Goal: Task Accomplishment & Management: Use online tool/utility

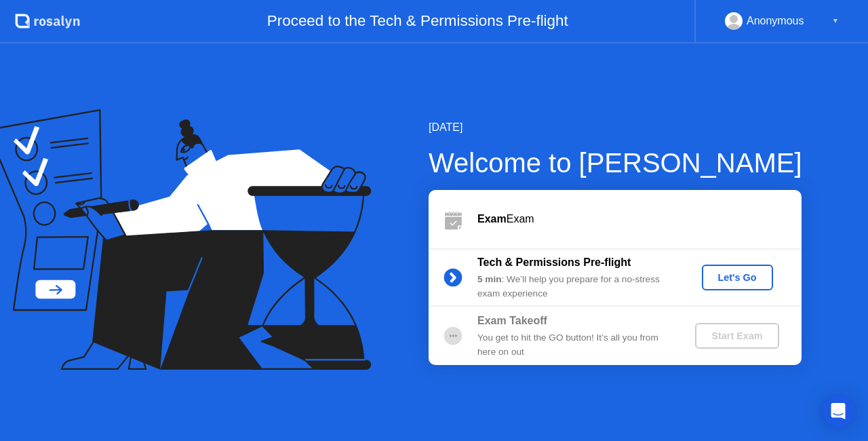
click at [726, 277] on div "Let's Go" at bounding box center [737, 277] width 60 height 11
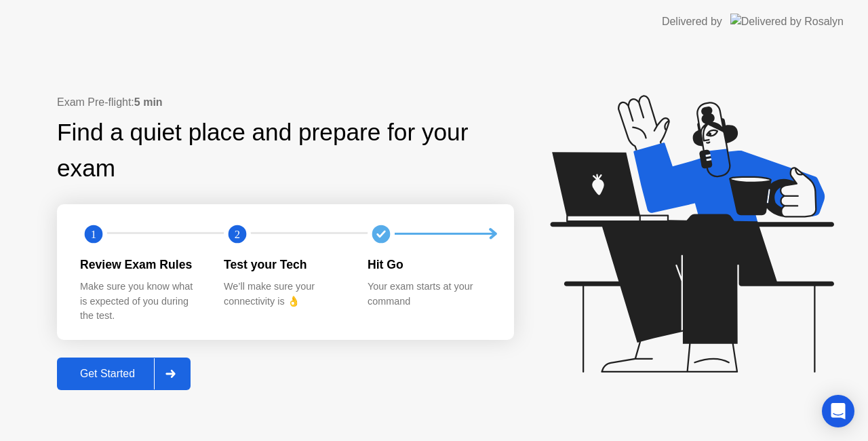
click at [106, 376] on div "Get Started" at bounding box center [107, 373] width 93 height 12
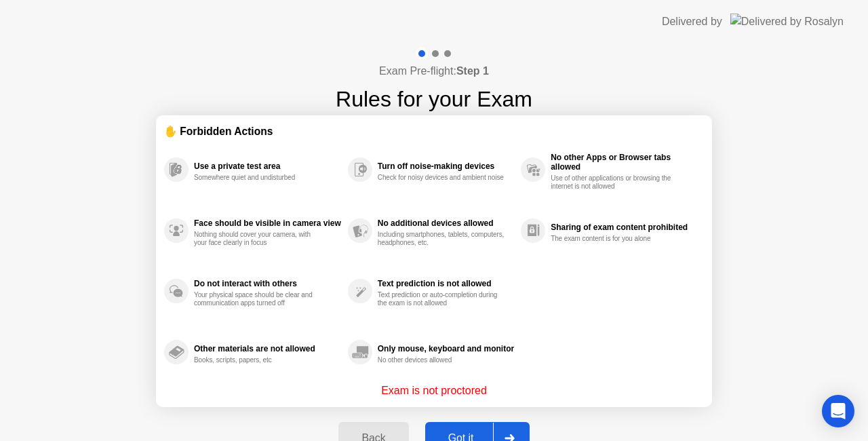
click at [470, 435] on div "Got it" at bounding box center [461, 438] width 64 height 12
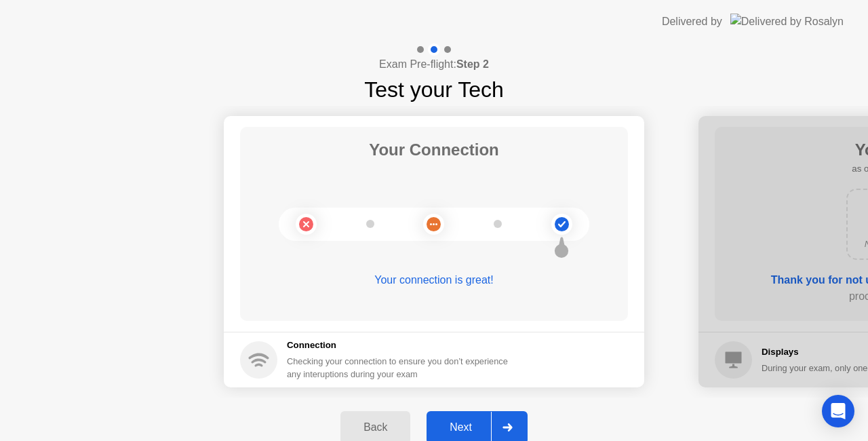
click at [466, 423] on div "Next" at bounding box center [460, 427] width 60 height 12
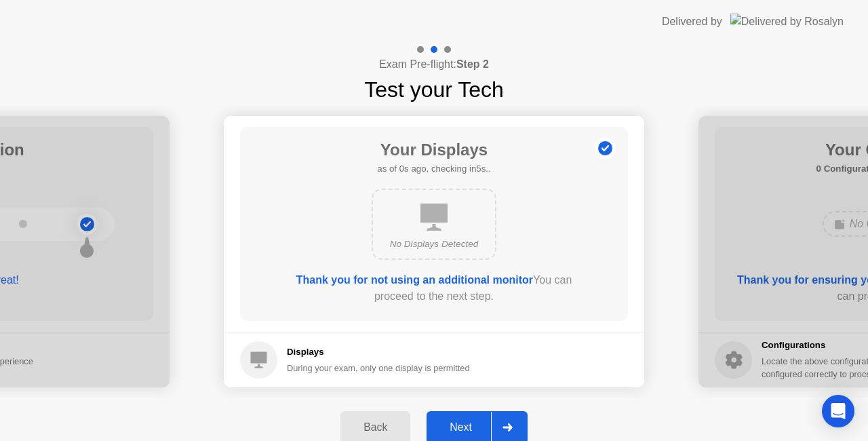
click at [466, 423] on div "Next" at bounding box center [460, 427] width 60 height 12
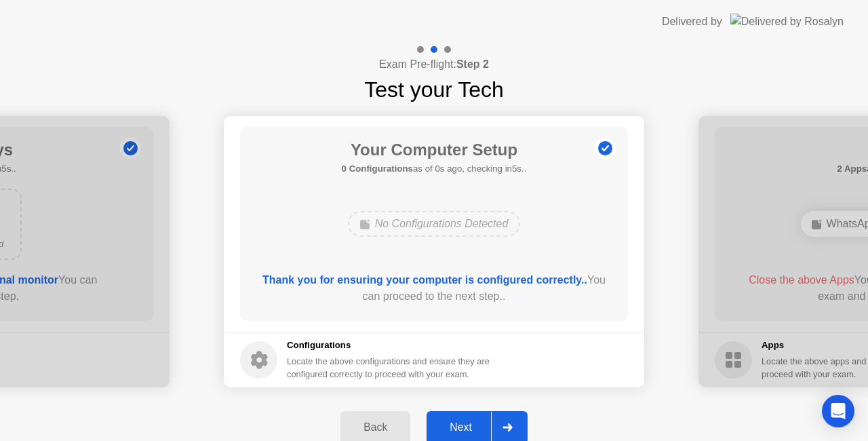
click at [466, 423] on div "Next" at bounding box center [460, 427] width 60 height 12
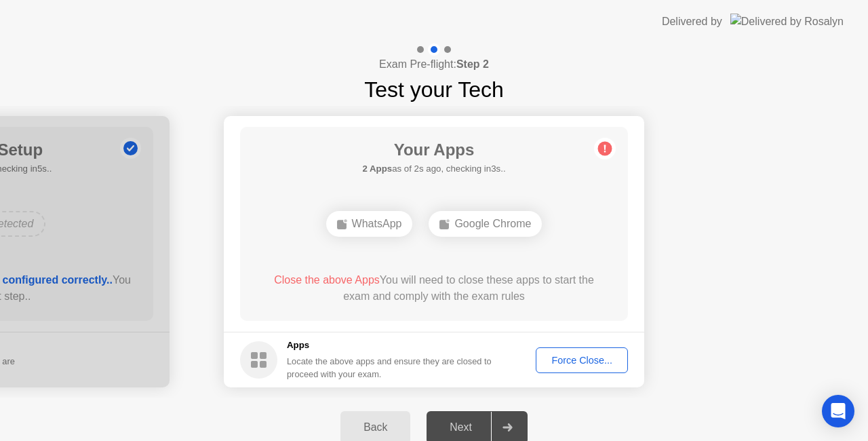
click at [573, 346] on footer "Apps Locate the above apps and ensure they are closed to proceed with your exam…" at bounding box center [434, 359] width 420 height 56
click at [609, 357] on div "Force Close..." at bounding box center [581, 359] width 83 height 11
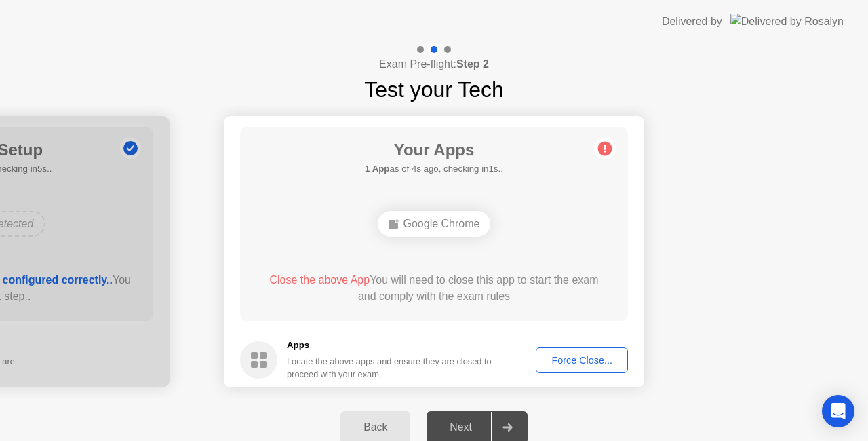
click at [580, 357] on div "Force Close..." at bounding box center [581, 359] width 83 height 11
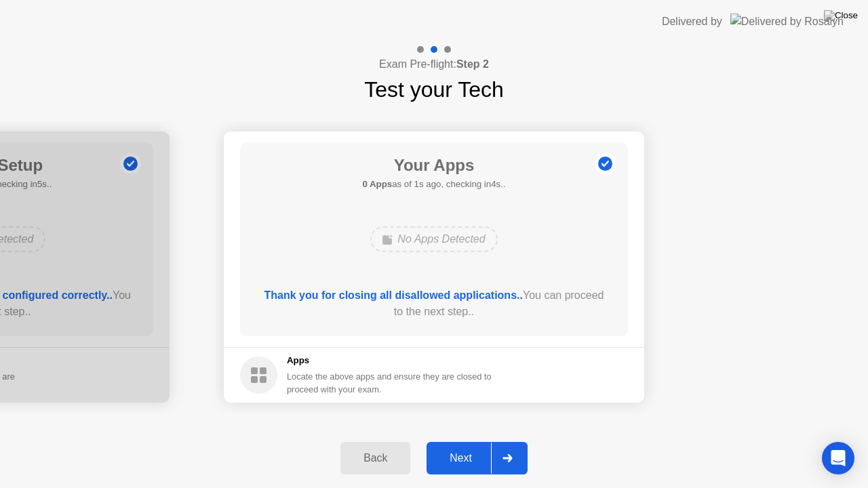
click at [466, 440] on div "Next" at bounding box center [460, 458] width 60 height 12
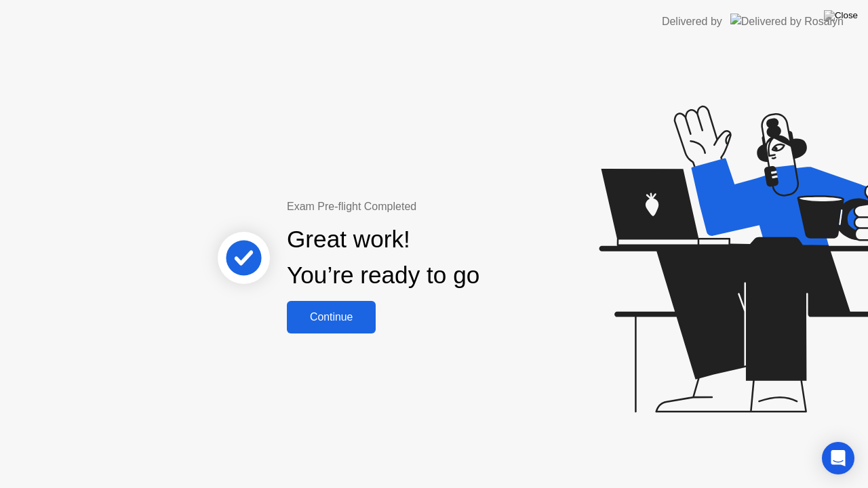
click at [331, 319] on div "Continue" at bounding box center [331, 317] width 81 height 12
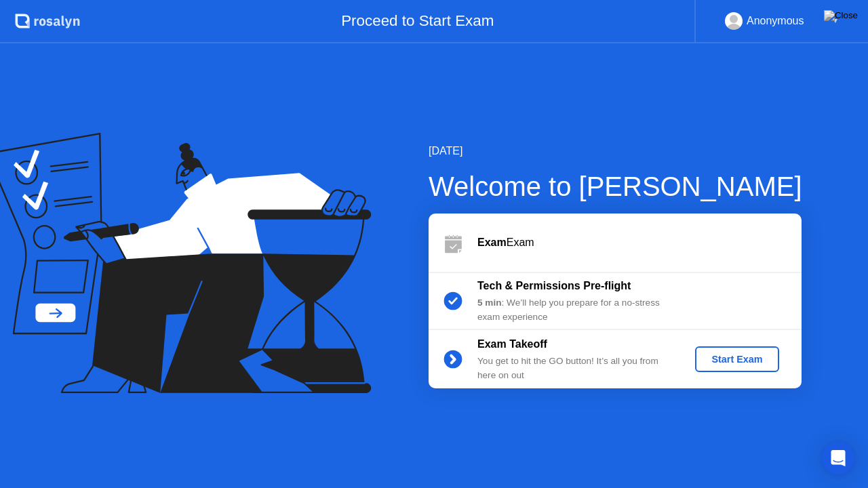
click at [737, 365] on div "Start Exam" at bounding box center [736, 359] width 73 height 11
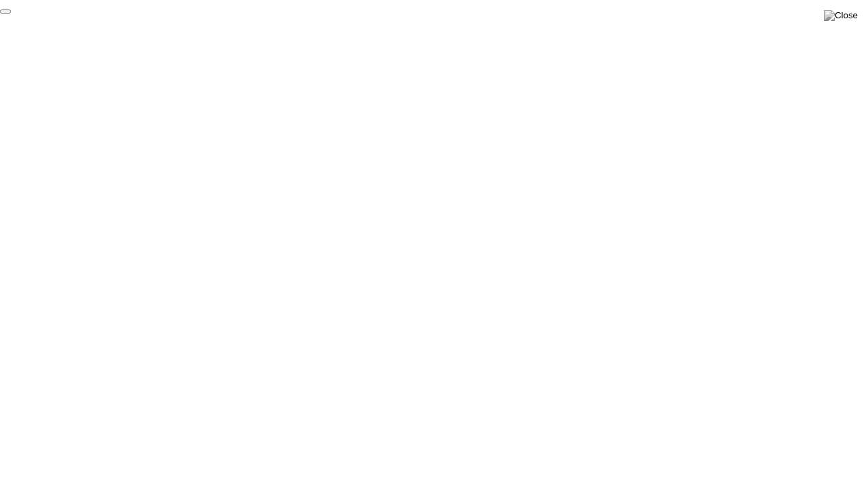
click at [11, 14] on button "End Proctoring Session" at bounding box center [5, 11] width 11 height 4
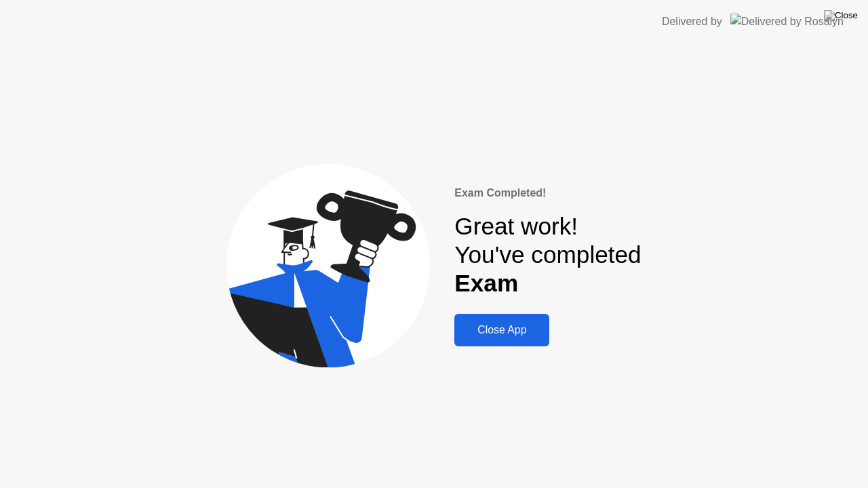
click at [516, 325] on div "Close App" at bounding box center [501, 330] width 87 height 12
